Goal: Information Seeking & Learning: Learn about a topic

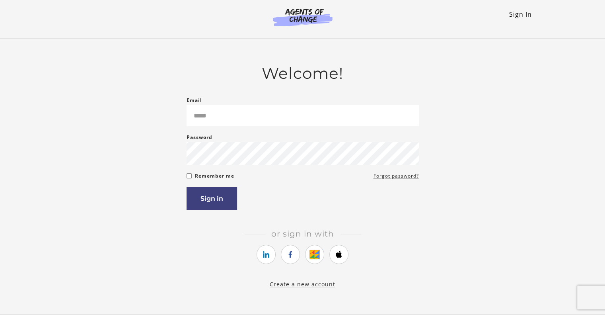
click at [523, 14] on link "Sign In" at bounding box center [520, 14] width 23 height 9
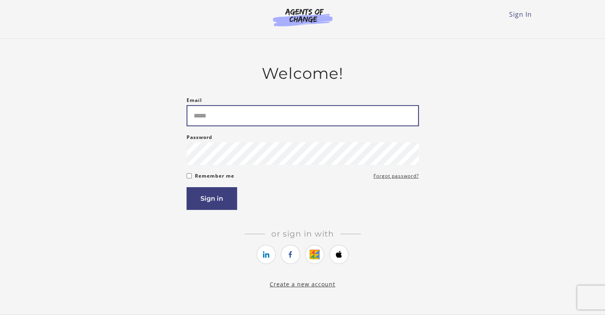
click at [200, 111] on input "Email" at bounding box center [303, 115] width 232 height 21
type input "**********"
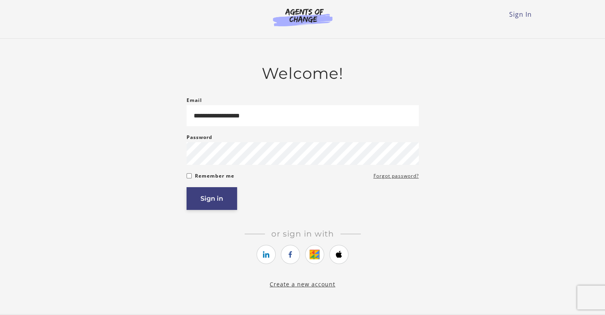
click at [221, 200] on button "Sign in" at bounding box center [212, 198] width 51 height 23
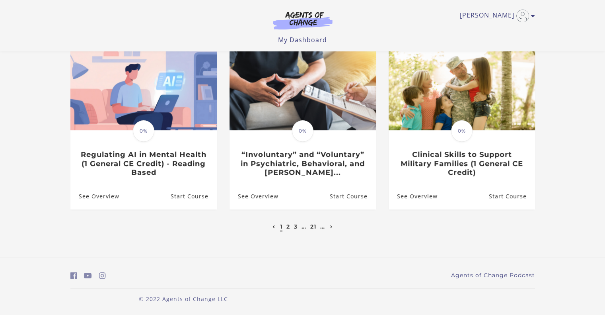
scroll to position [243, 0]
click at [331, 227] on icon "Next page" at bounding box center [331, 226] width 3 height 3
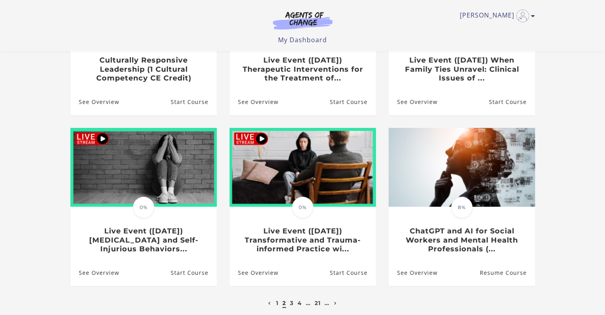
scroll to position [166, 0]
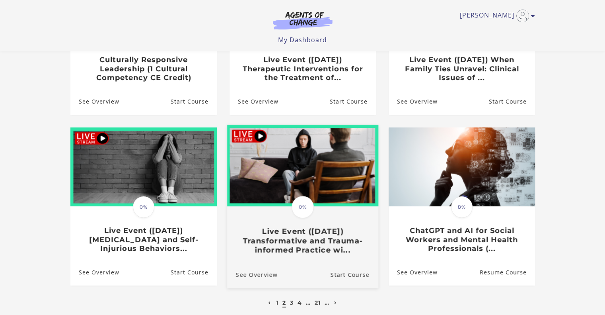
click at [314, 240] on h3 "Live Event (10/4/25) Transformative and Trauma-informed Practice wi..." at bounding box center [302, 240] width 134 height 28
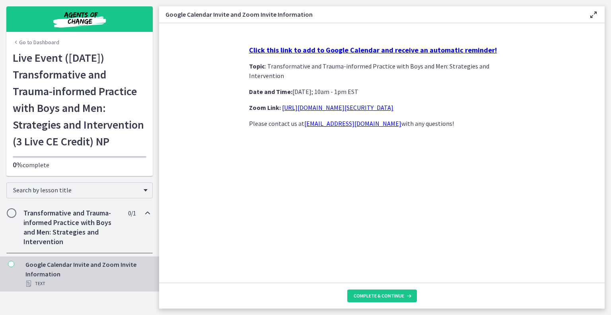
click at [372, 49] on strong "Click this link to add to Google Calendar and receive an automatic reminder!" at bounding box center [373, 49] width 248 height 9
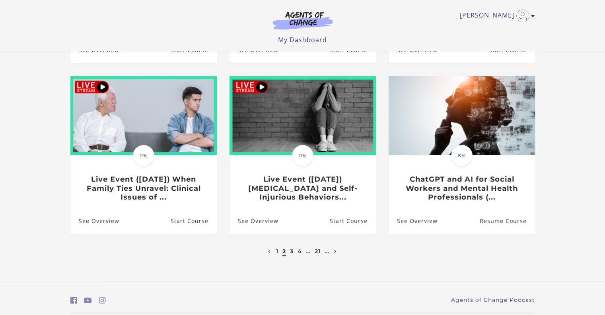
scroll to position [222, 0]
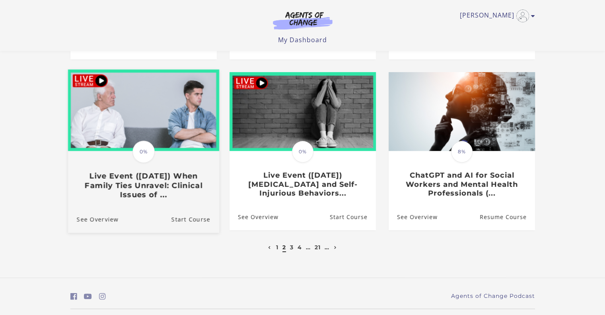
click at [169, 183] on h3 "Live Event (11/14/25) When Family Ties Unravel: Clinical Issues of ..." at bounding box center [143, 185] width 134 height 28
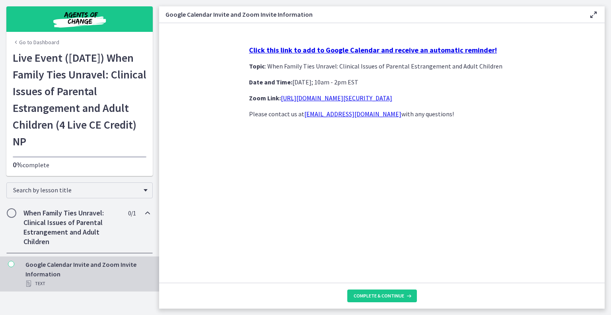
click at [356, 48] on strong "Click this link to add to Google Calendar and receive an automatic reminder!" at bounding box center [373, 49] width 248 height 9
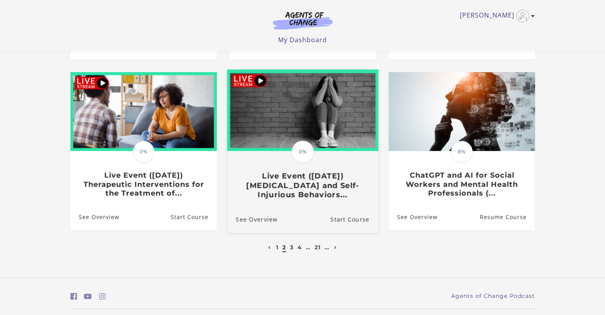
click at [305, 178] on h3 "Live Event (12/5/25) Suicidal Ideation and Self-Injurious Behaviors..." at bounding box center [302, 185] width 134 height 28
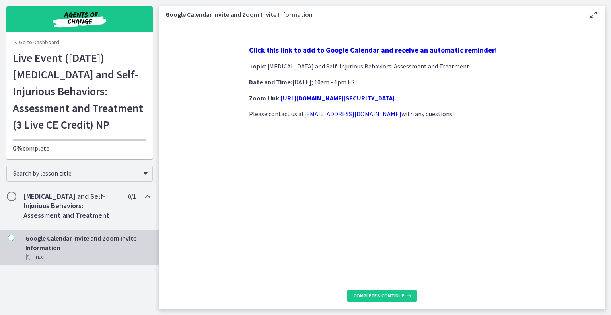
click at [347, 51] on strong "Click this link to add to Google Calendar and receive an automatic reminder!" at bounding box center [373, 49] width 248 height 9
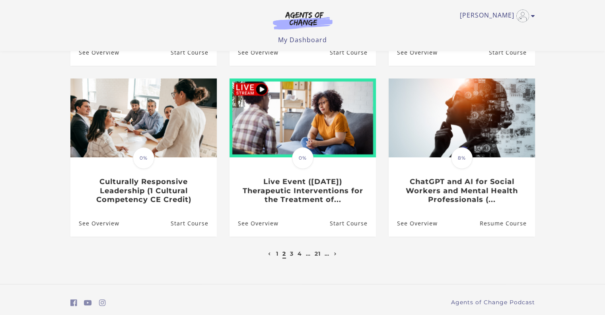
scroll to position [243, 0]
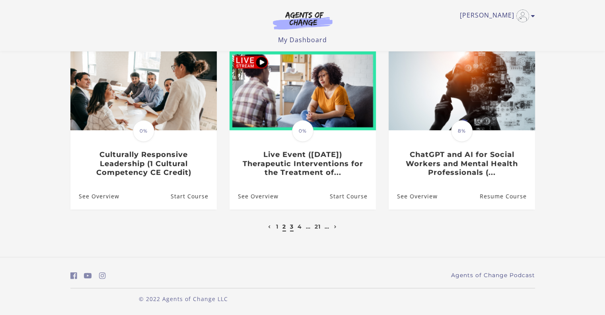
click at [293, 227] on link "3" at bounding box center [292, 226] width 4 height 7
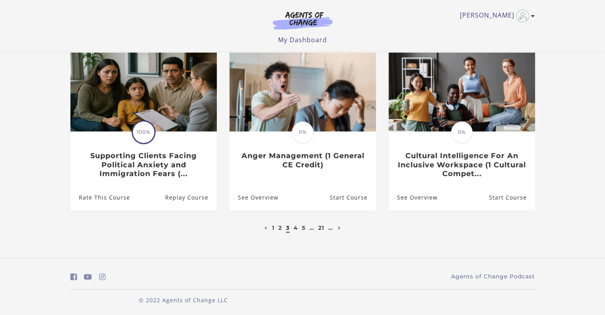
scroll to position [243, 0]
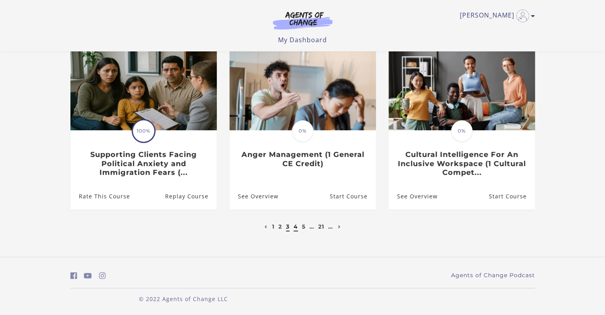
click at [295, 227] on link "4" at bounding box center [295, 226] width 4 height 7
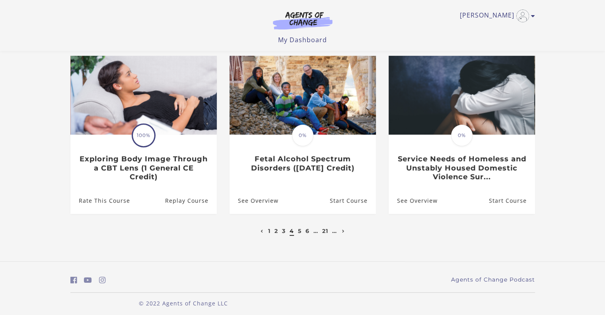
scroll to position [243, 0]
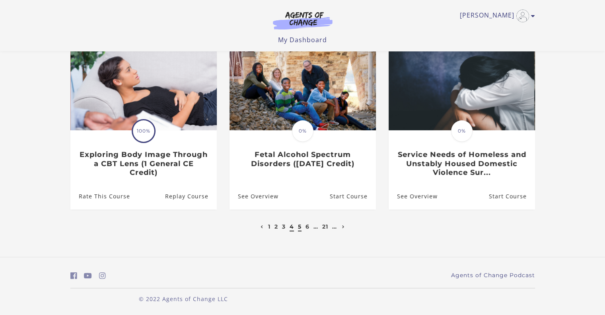
click at [299, 227] on link "5" at bounding box center [300, 226] width 4 height 7
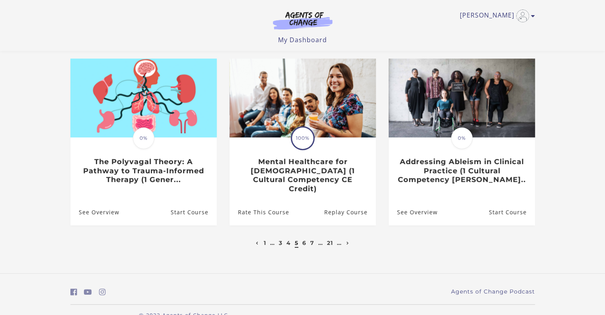
scroll to position [243, 0]
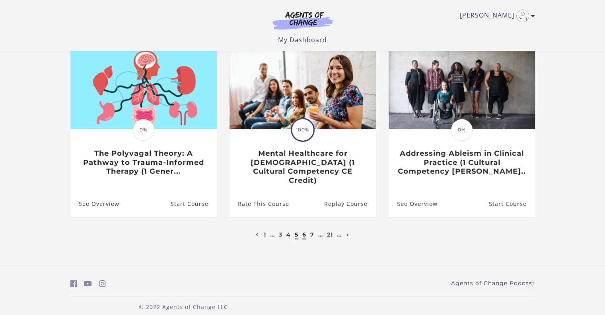
click at [304, 231] on link "6" at bounding box center [304, 234] width 4 height 7
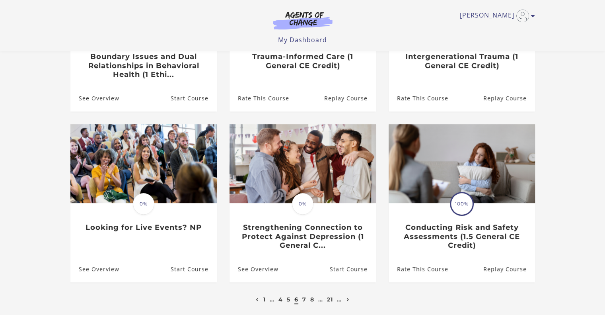
scroll to position [243, 0]
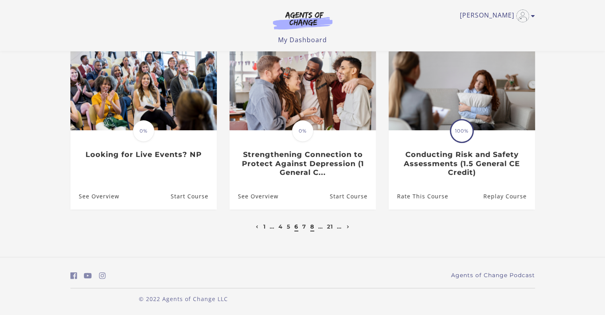
click at [312, 227] on link "8" at bounding box center [312, 226] width 4 height 7
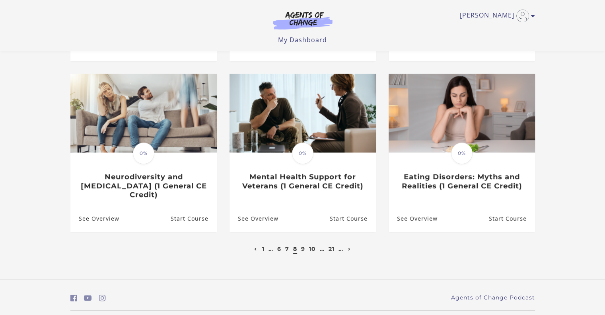
scroll to position [234, 0]
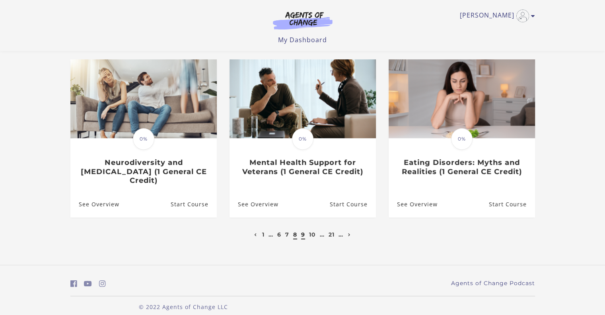
click at [303, 231] on link "9" at bounding box center [303, 234] width 4 height 7
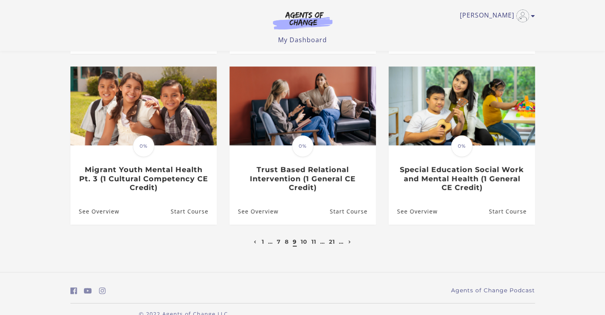
scroll to position [228, 0]
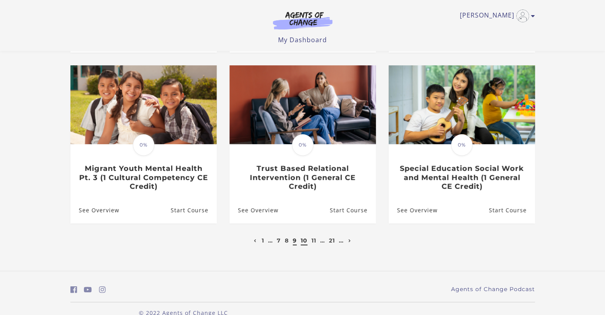
click at [303, 243] on link "10" at bounding box center [304, 240] width 7 height 7
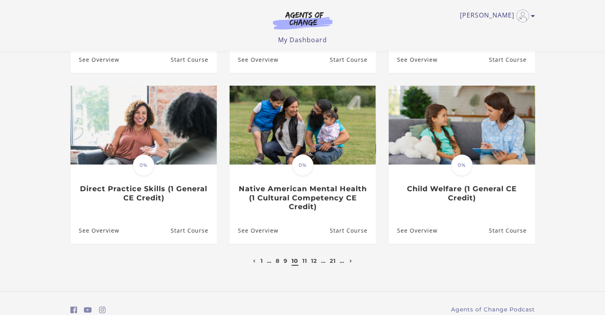
scroll to position [243, 0]
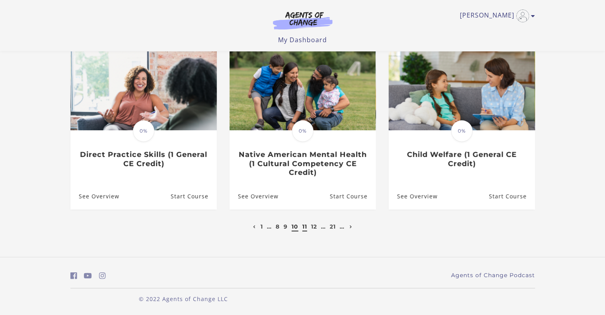
click at [303, 227] on link "11" at bounding box center [304, 226] width 5 height 7
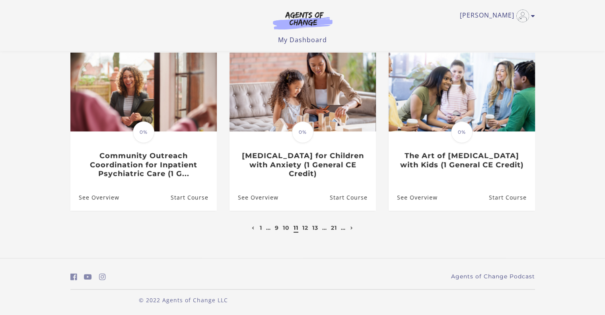
scroll to position [243, 0]
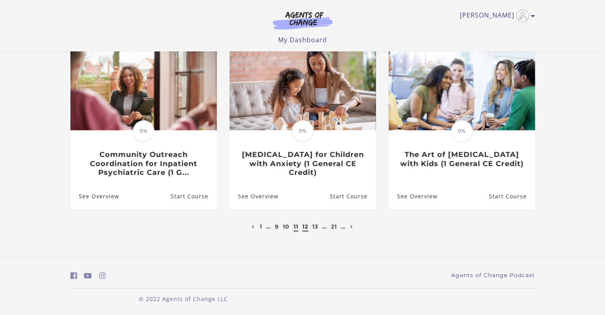
click at [303, 227] on link "12" at bounding box center [305, 226] width 6 height 7
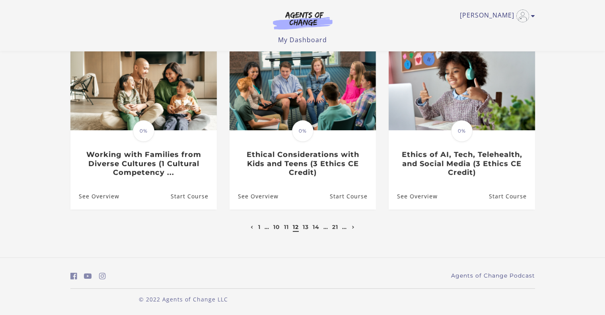
scroll to position [234, 0]
click at [305, 227] on link "13" at bounding box center [306, 226] width 6 height 7
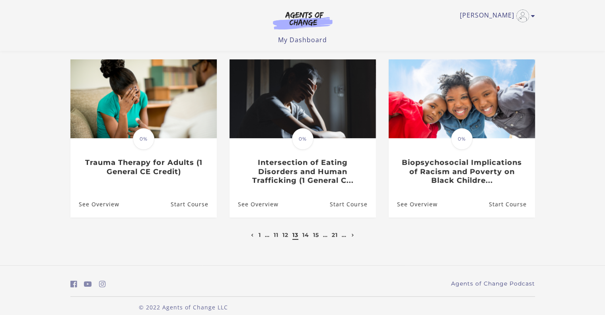
scroll to position [230, 0]
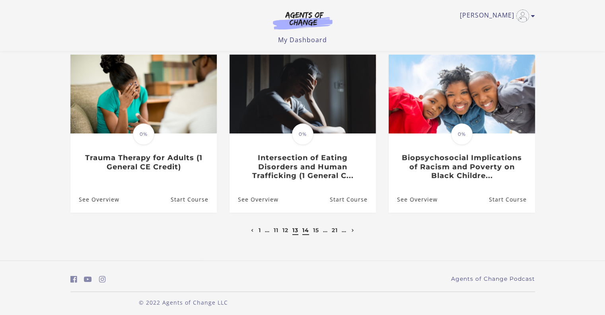
click at [307, 233] on link "14" at bounding box center [305, 229] width 7 height 7
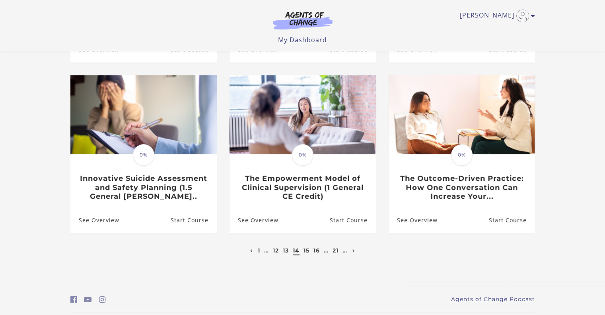
scroll to position [220, 0]
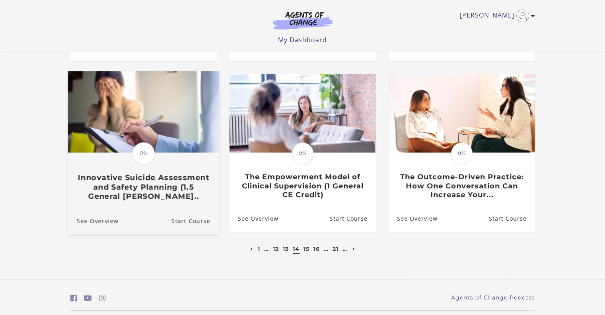
click at [142, 179] on h3 "Innovative Suicide Assessment and Safety Planning (1.5 General [PERSON_NAME].." at bounding box center [143, 187] width 134 height 28
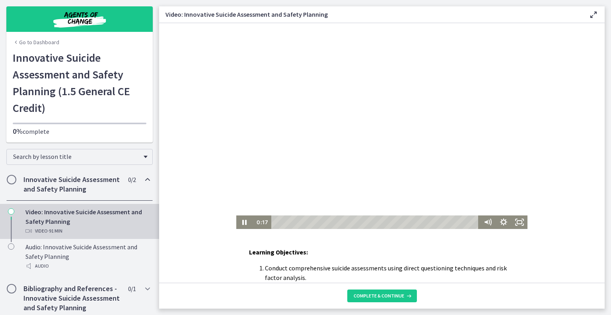
click at [374, 130] on div at bounding box center [381, 126] width 291 height 206
drag, startPoint x: 381, startPoint y: 132, endPoint x: 378, endPoint y: 128, distance: 4.8
click at [378, 129] on div at bounding box center [381, 126] width 291 height 206
click at [241, 222] on icon "Pause" at bounding box center [244, 222] width 16 height 14
click at [243, 220] on icon "Play Video" at bounding box center [244, 222] width 19 height 16
